Goal: Information Seeking & Learning: Find specific page/section

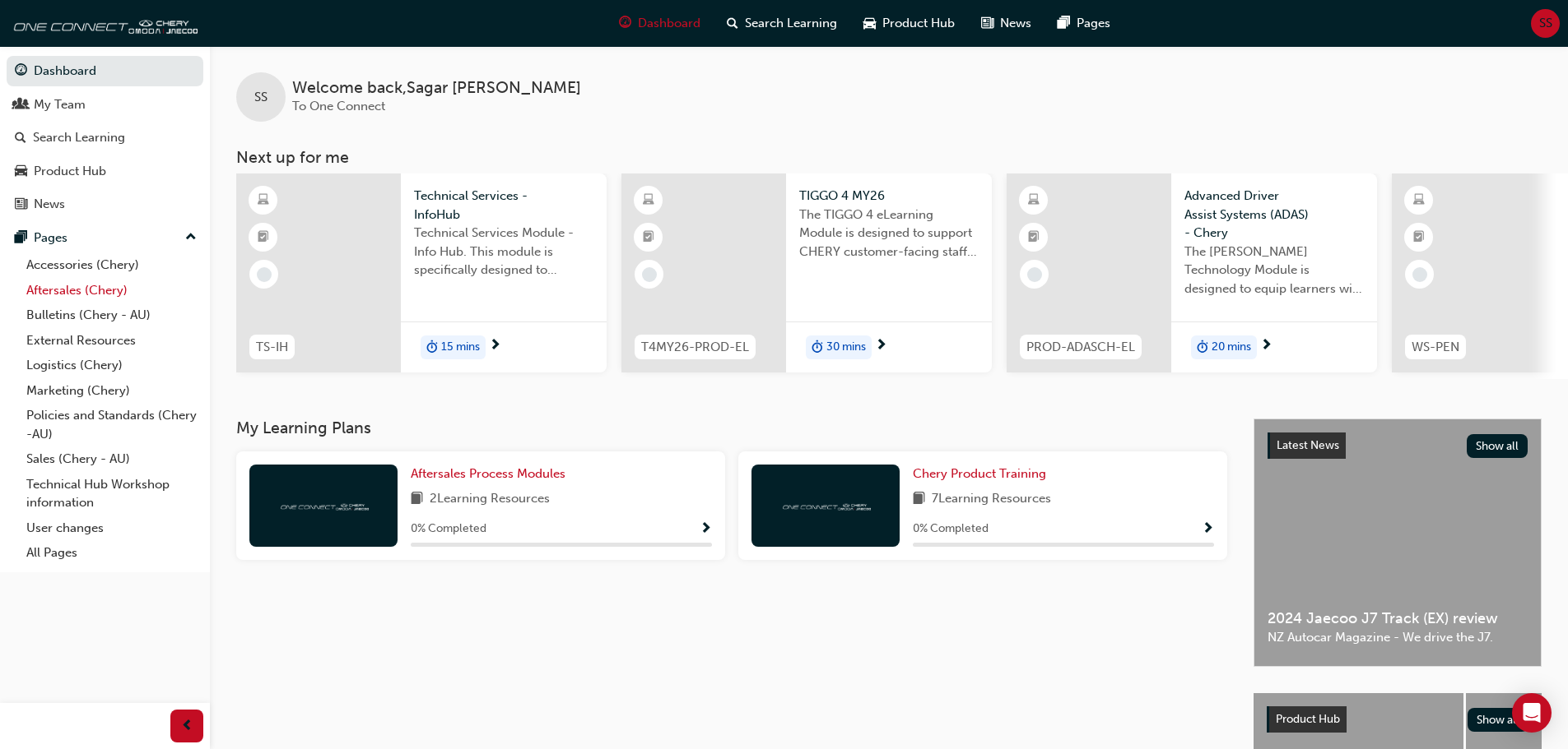
click at [96, 294] on link "Aftersales (Chery)" at bounding box center [111, 290] width 183 height 26
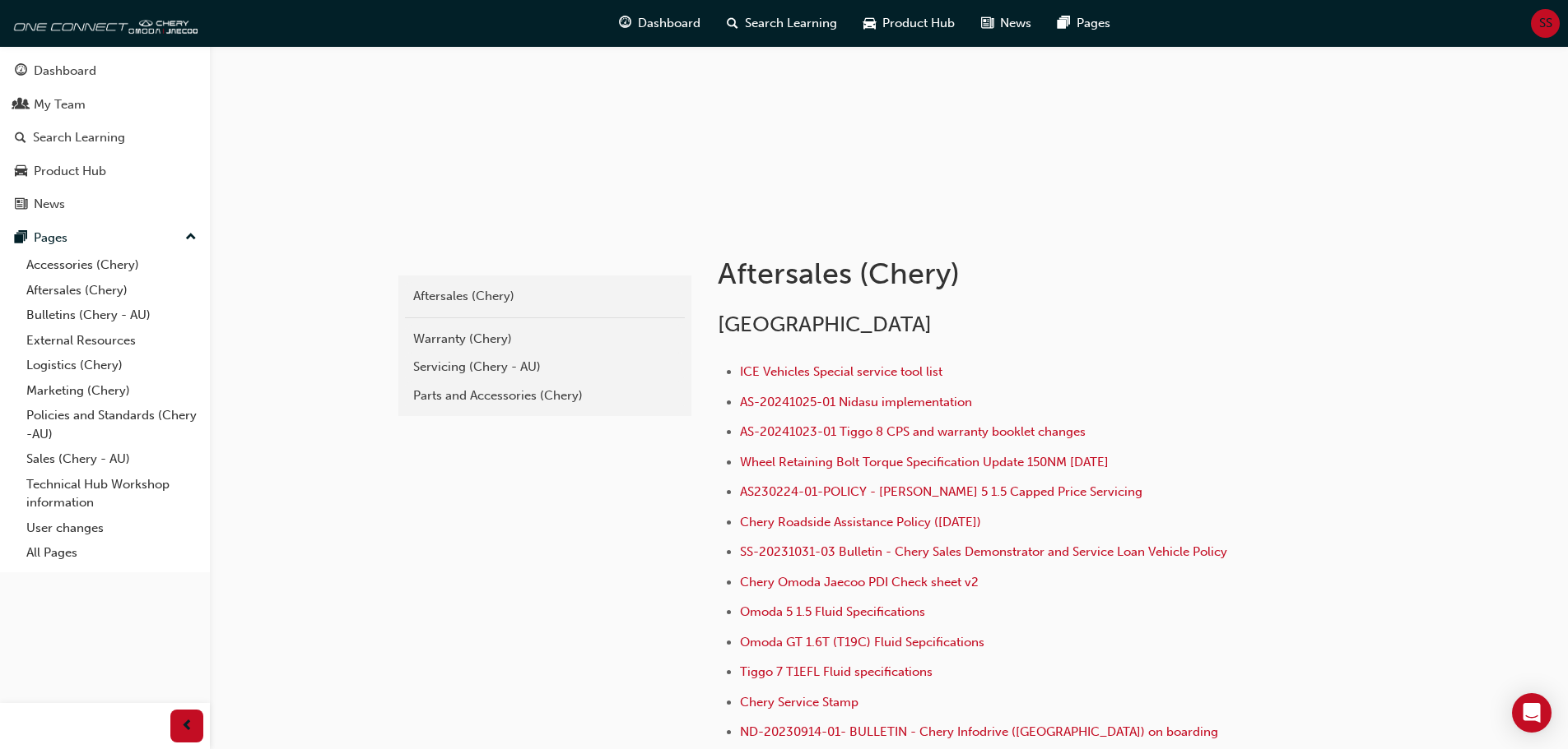
scroll to position [164, 0]
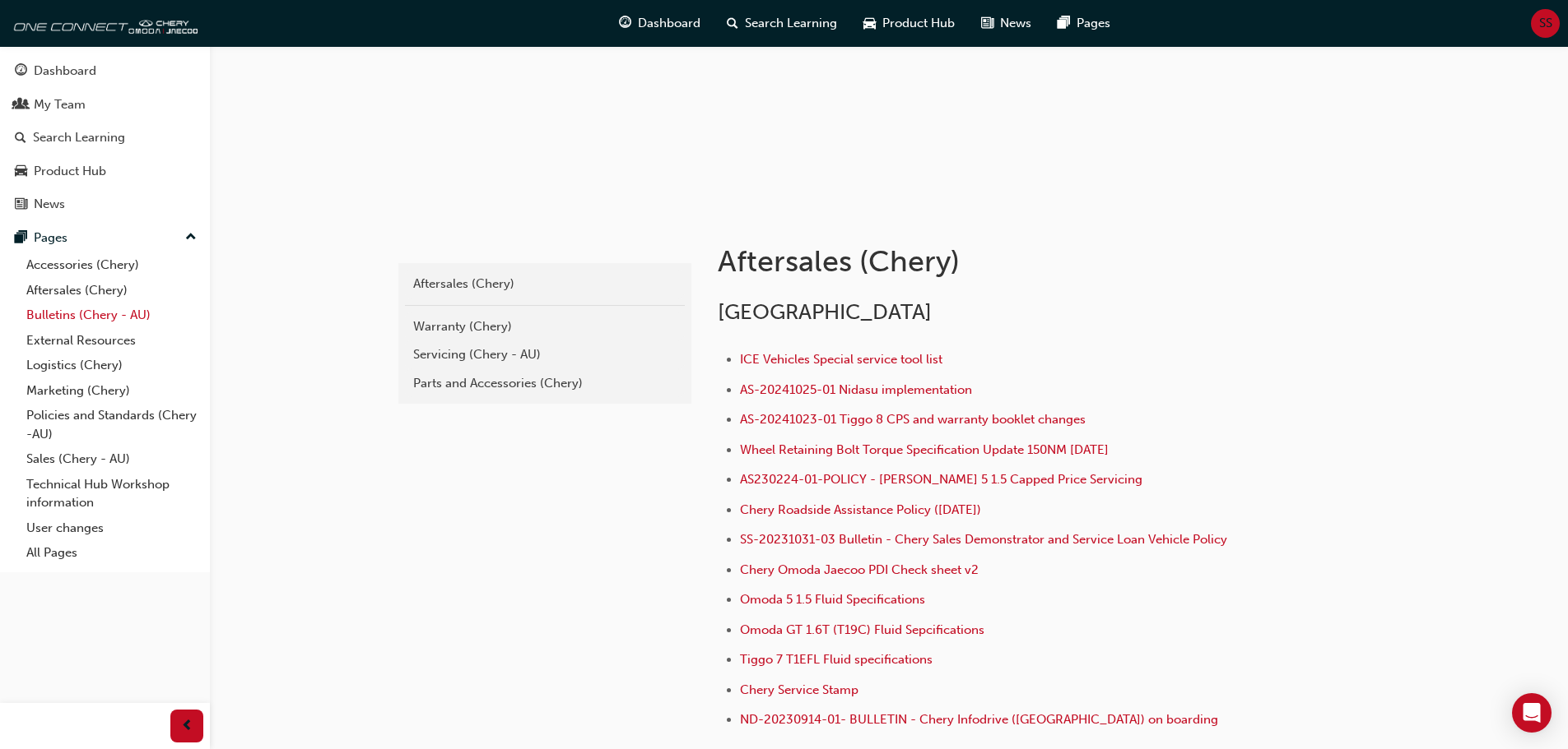
click at [104, 313] on link "Bulletins (Chery - AU)" at bounding box center [111, 315] width 183 height 26
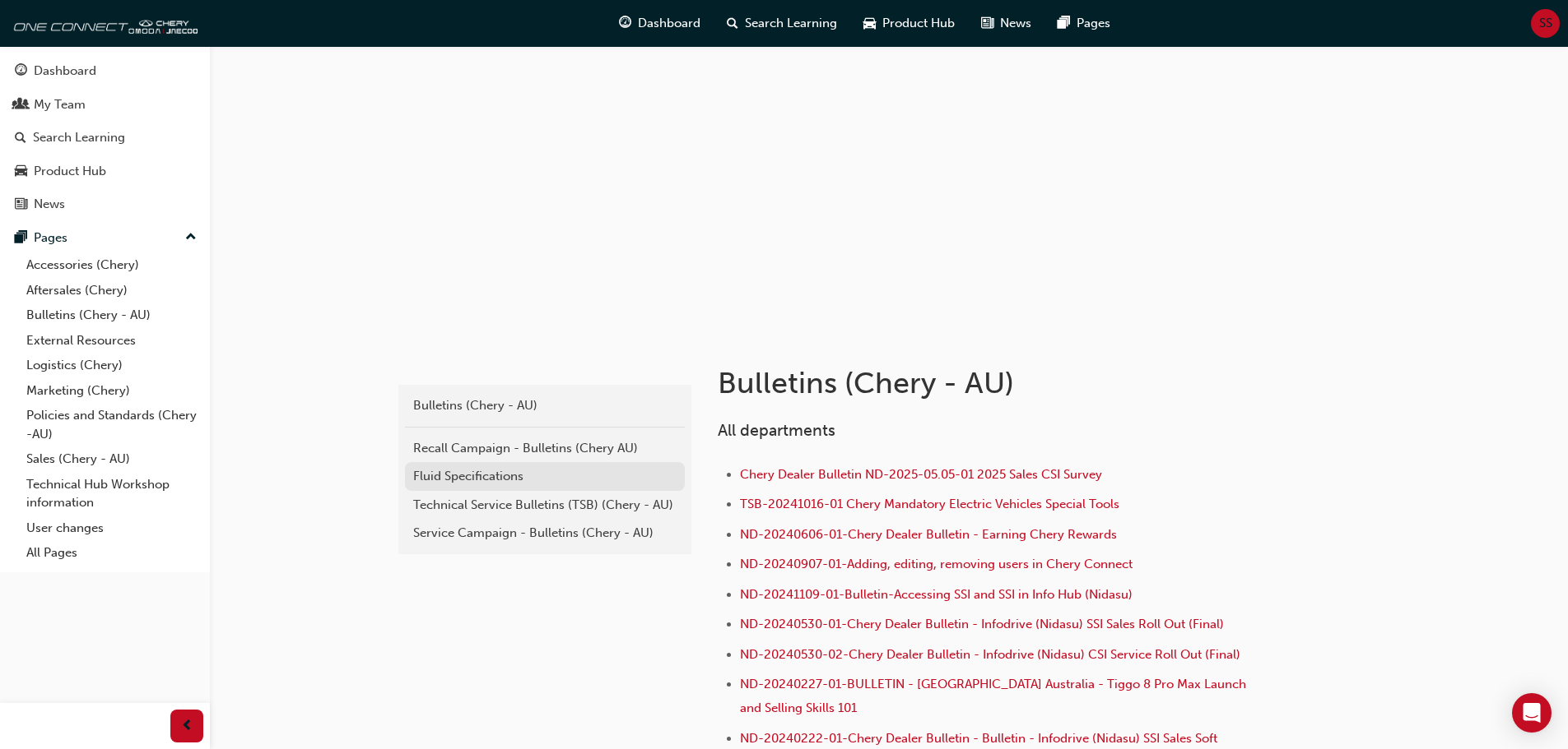
scroll to position [82, 0]
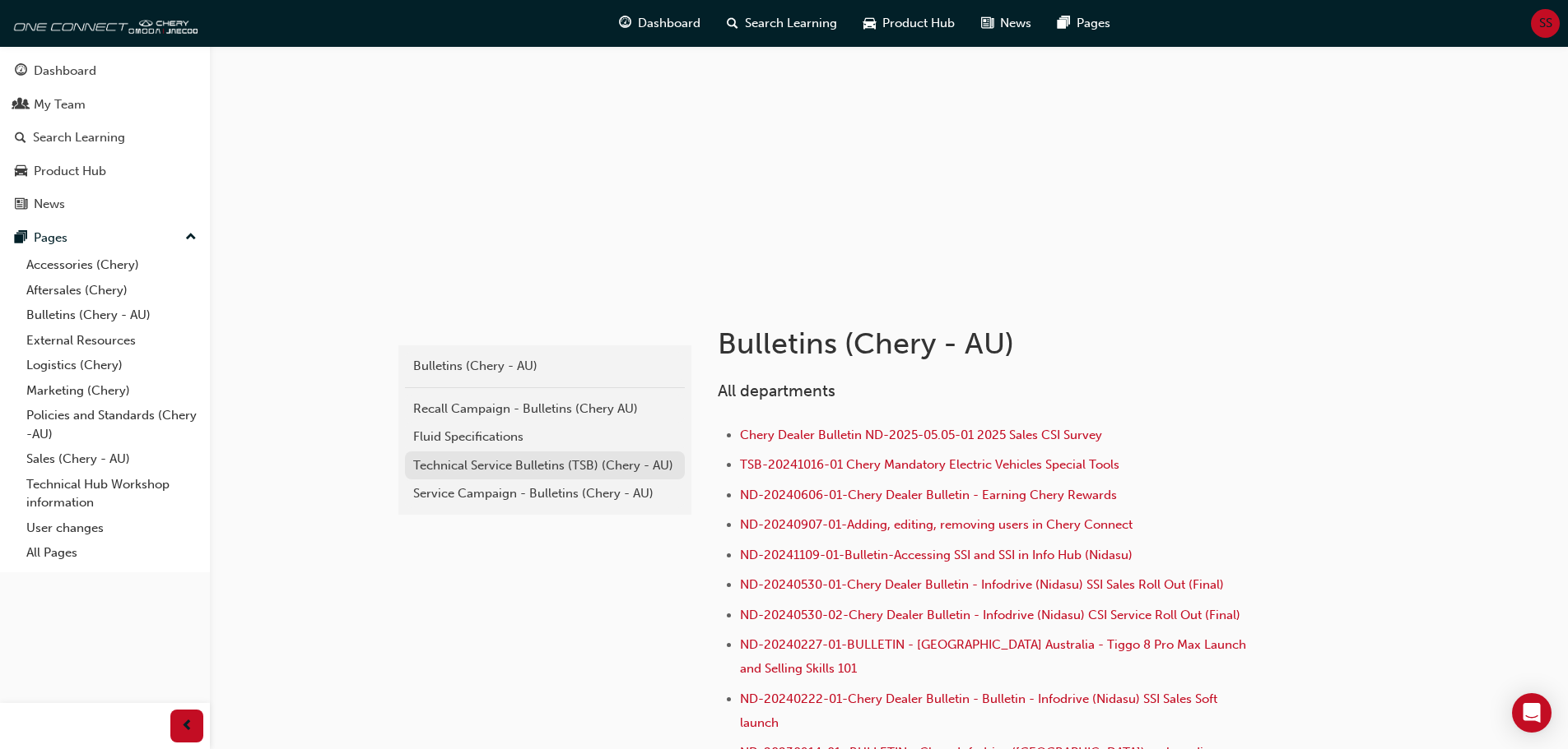
click at [569, 469] on div "Technical Service Bulletins (TSB) (Chery - AU)" at bounding box center [545, 465] width 263 height 19
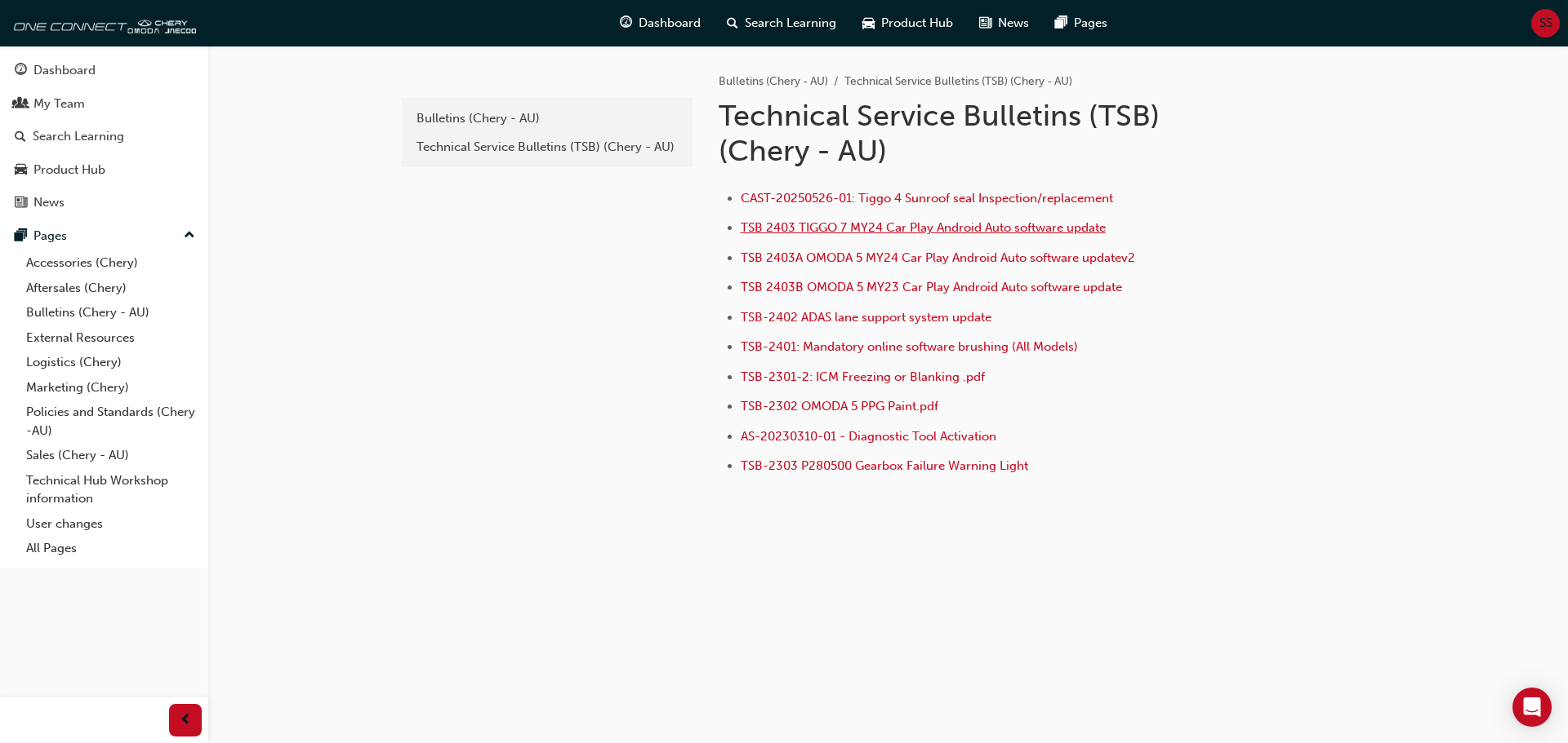
click at [1036, 228] on span "TSB 2403 TIGGO 7 MY24 Car Play Android Auto software update" at bounding box center [923, 227] width 365 height 15
